Goal: Task Accomplishment & Management: Manage account settings

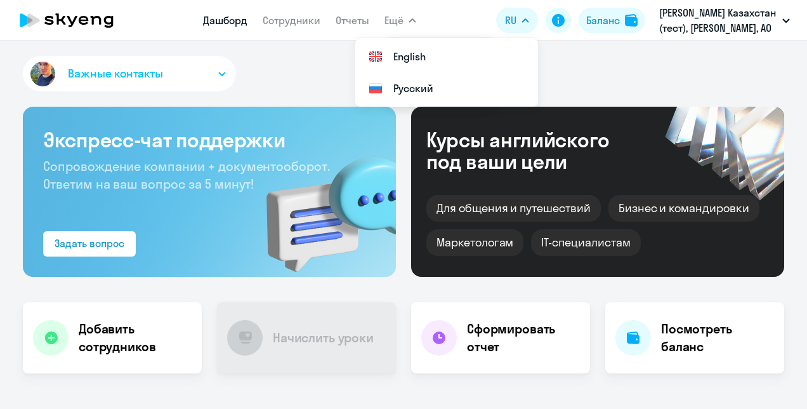
click at [402, 20] on span "Ещё" at bounding box center [394, 20] width 19 height 15
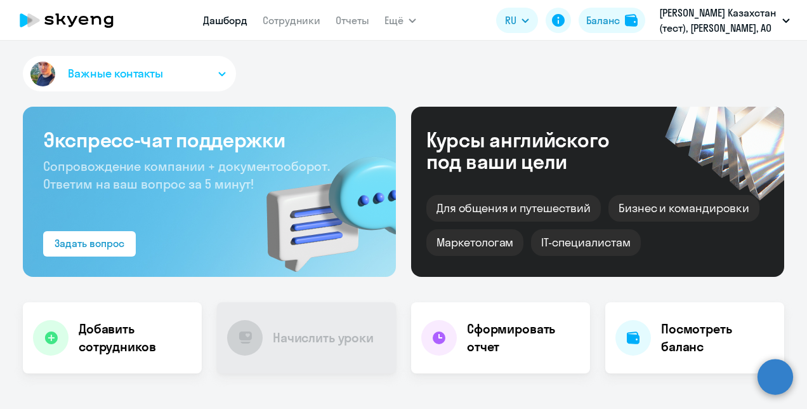
click at [402, 20] on span "Ещё" at bounding box center [394, 20] width 19 height 15
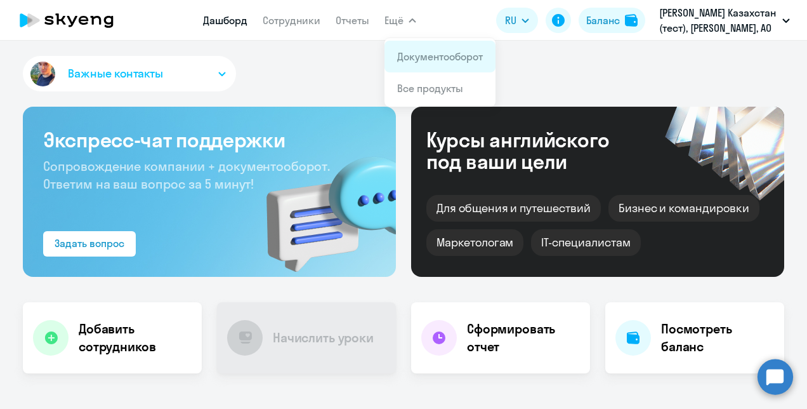
click at [406, 58] on link "Документооборот" at bounding box center [440, 56] width 86 height 13
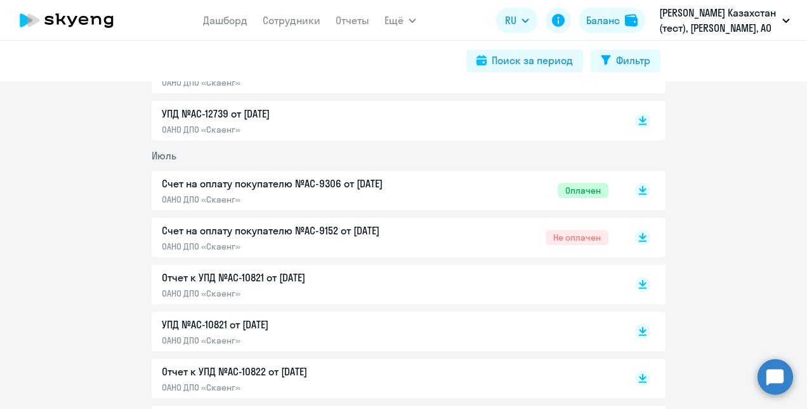
scroll to position [381, 0]
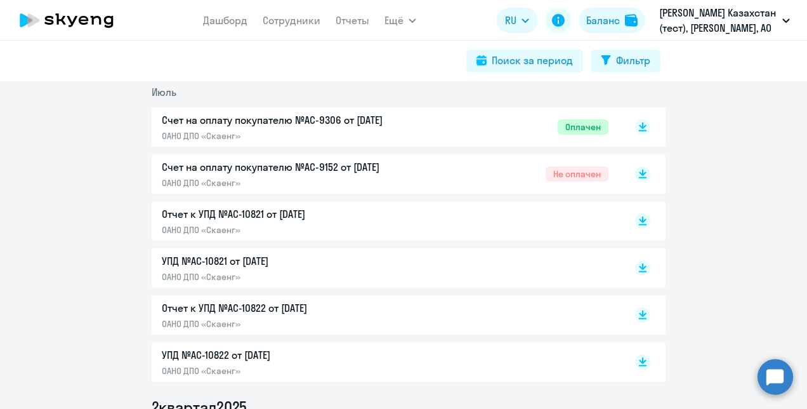
click at [359, 164] on p "Счет на оплату покупателю №AC-9152 от [DATE]" at bounding box center [295, 166] width 267 height 15
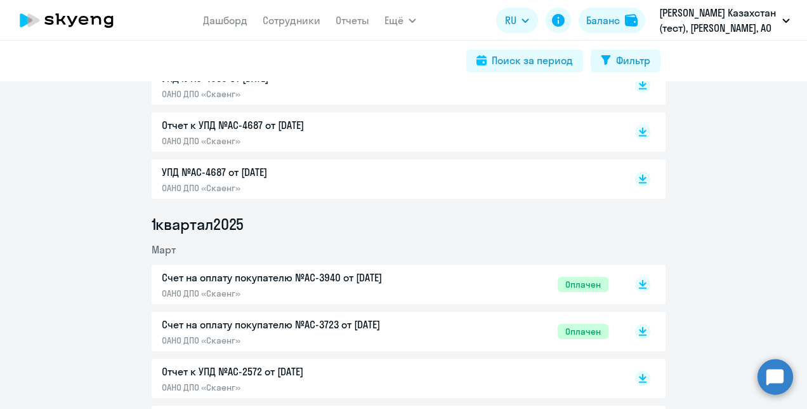
scroll to position [1460, 0]
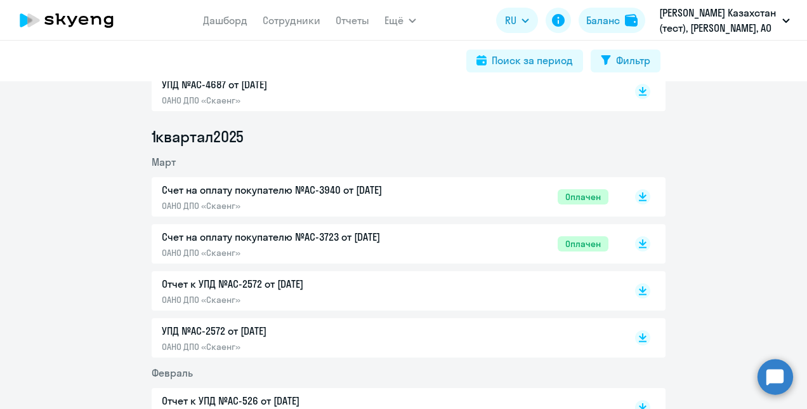
click at [350, 239] on p "Счет на оплату покупателю №AC-3723 от [DATE]" at bounding box center [295, 236] width 267 height 15
click at [260, 193] on p "Счет на оплату покупателю №AC-3940 от [DATE]" at bounding box center [295, 189] width 267 height 15
click at [774, 380] on circle at bounding box center [776, 377] width 36 height 36
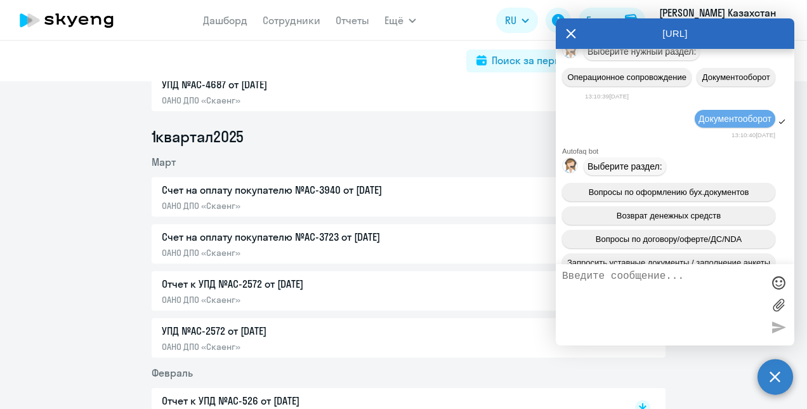
scroll to position [5024, 0]
